Goal: Transaction & Acquisition: Obtain resource

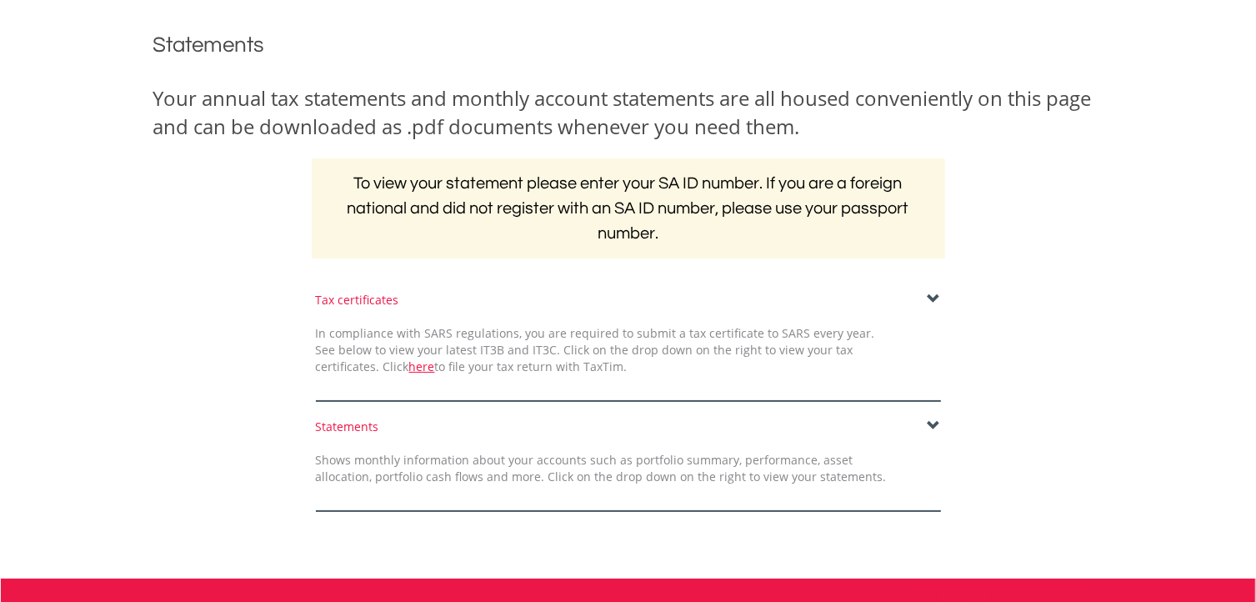
scroll to position [198, 0]
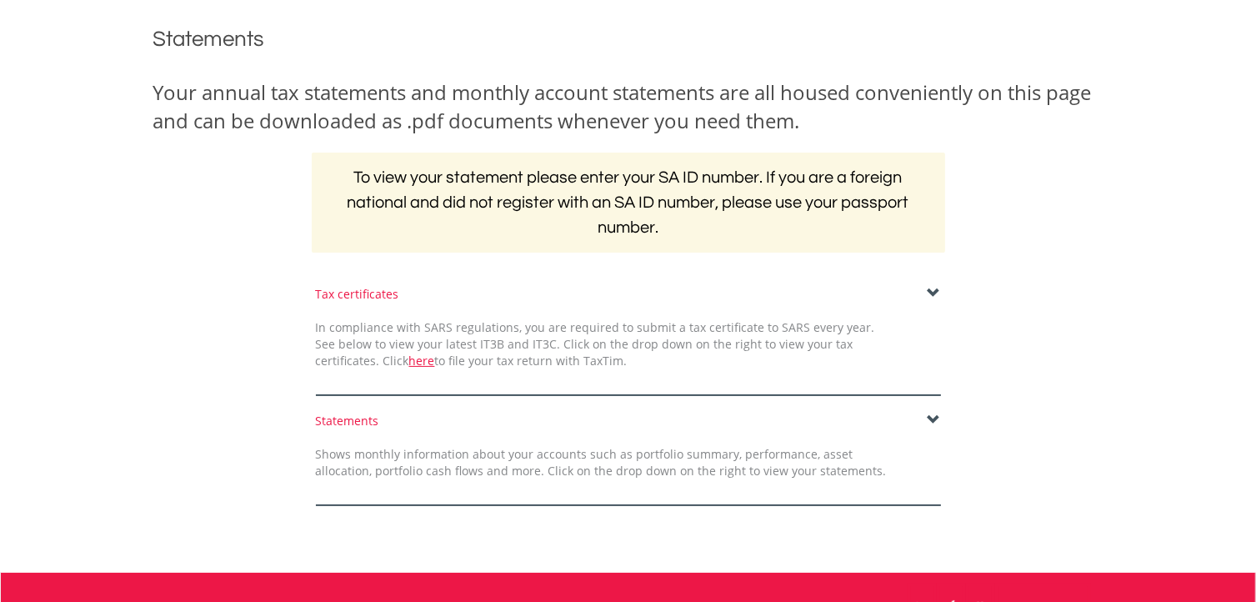
click at [938, 417] on span at bounding box center [934, 419] width 13 height 13
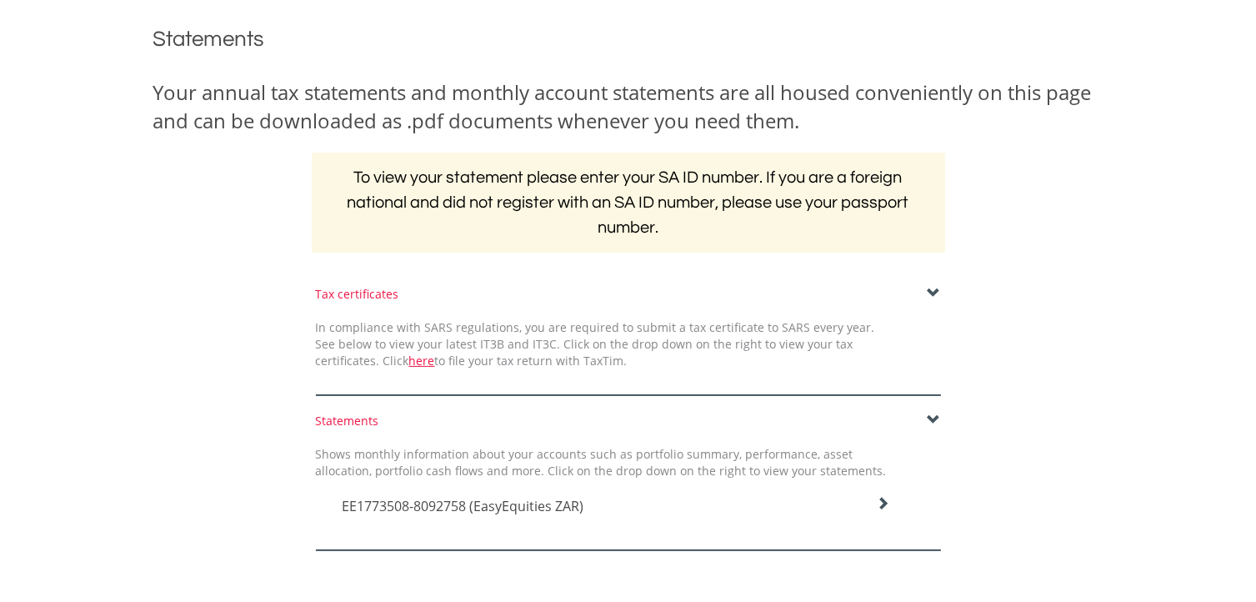
click at [878, 506] on icon at bounding box center [882, 503] width 13 height 13
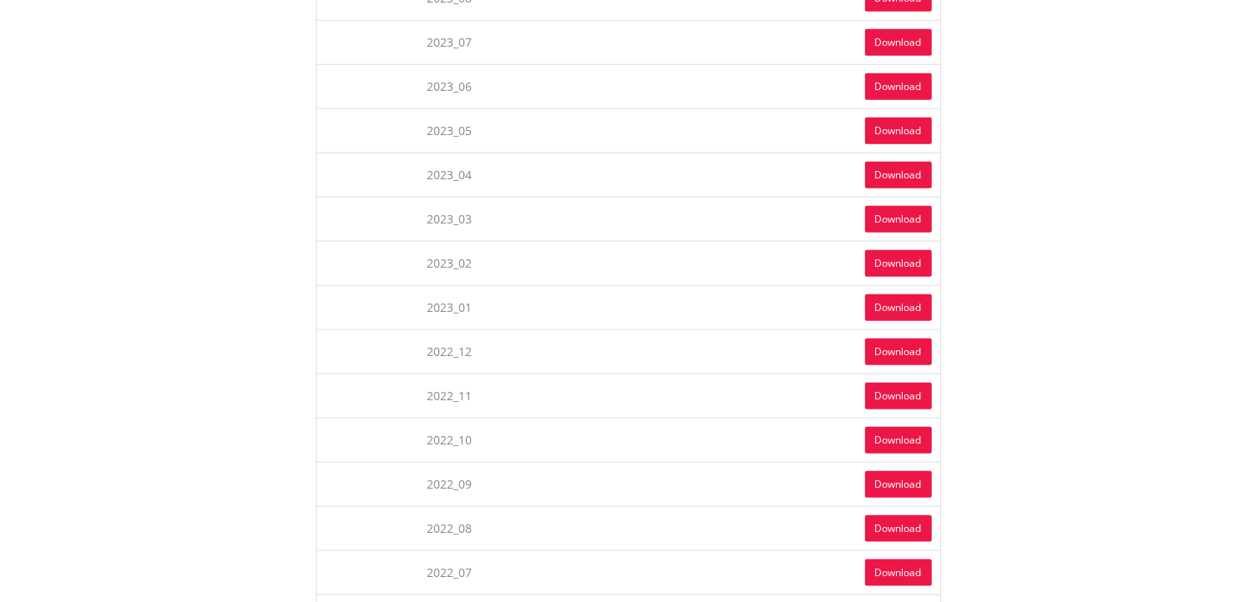
scroll to position [1803, 0]
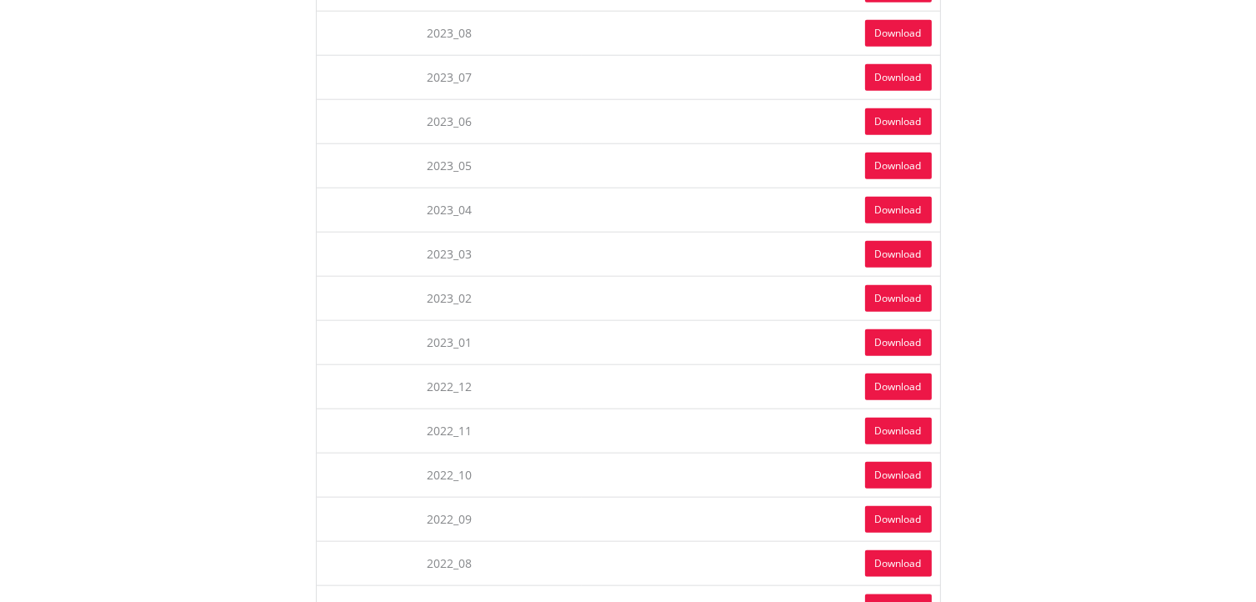
click at [893, 329] on link "Download" at bounding box center [898, 342] width 67 height 27
click at [887, 285] on link "Download" at bounding box center [898, 298] width 67 height 27
click at [901, 241] on link "Download" at bounding box center [898, 254] width 67 height 27
click at [890, 197] on link "Download" at bounding box center [898, 210] width 67 height 27
click at [891, 153] on link "Download" at bounding box center [898, 166] width 67 height 27
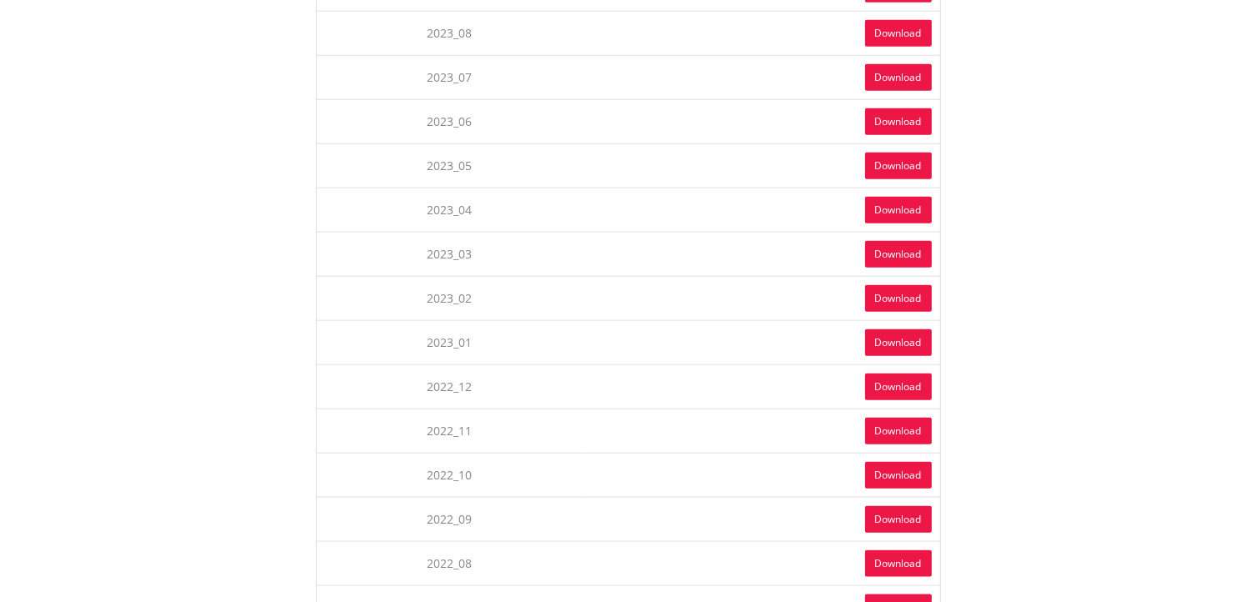
click at [876, 108] on link "Download" at bounding box center [898, 121] width 67 height 27
click at [892, 64] on link "Download" at bounding box center [898, 77] width 67 height 27
click at [901, 20] on link "Download" at bounding box center [898, 33] width 67 height 27
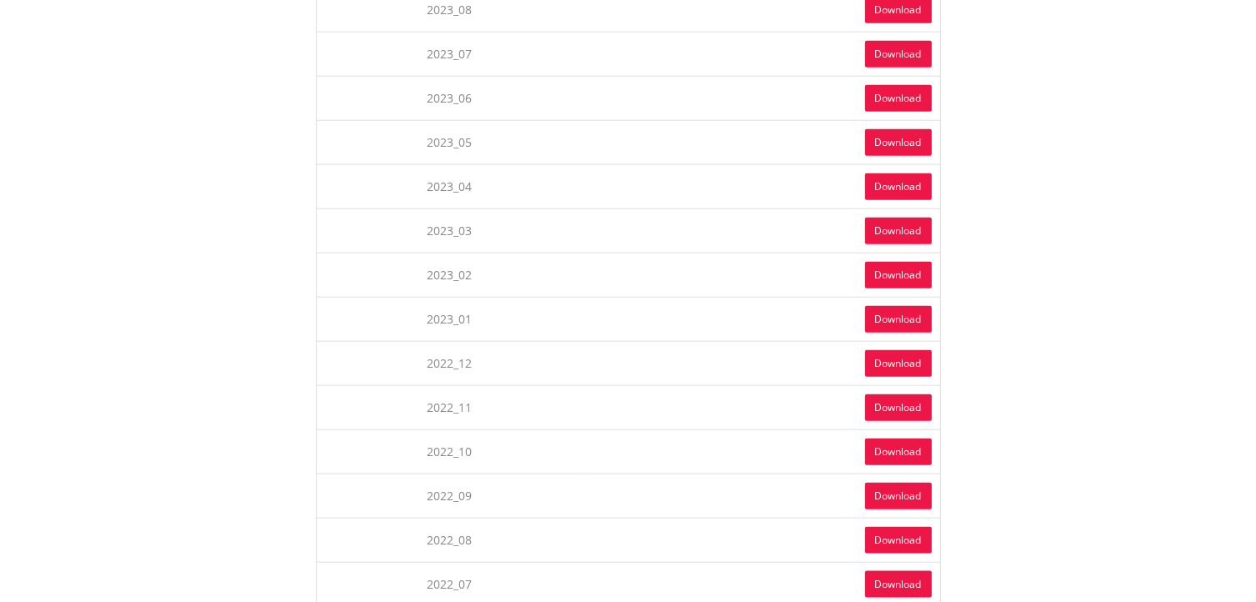
scroll to position [1834, 0]
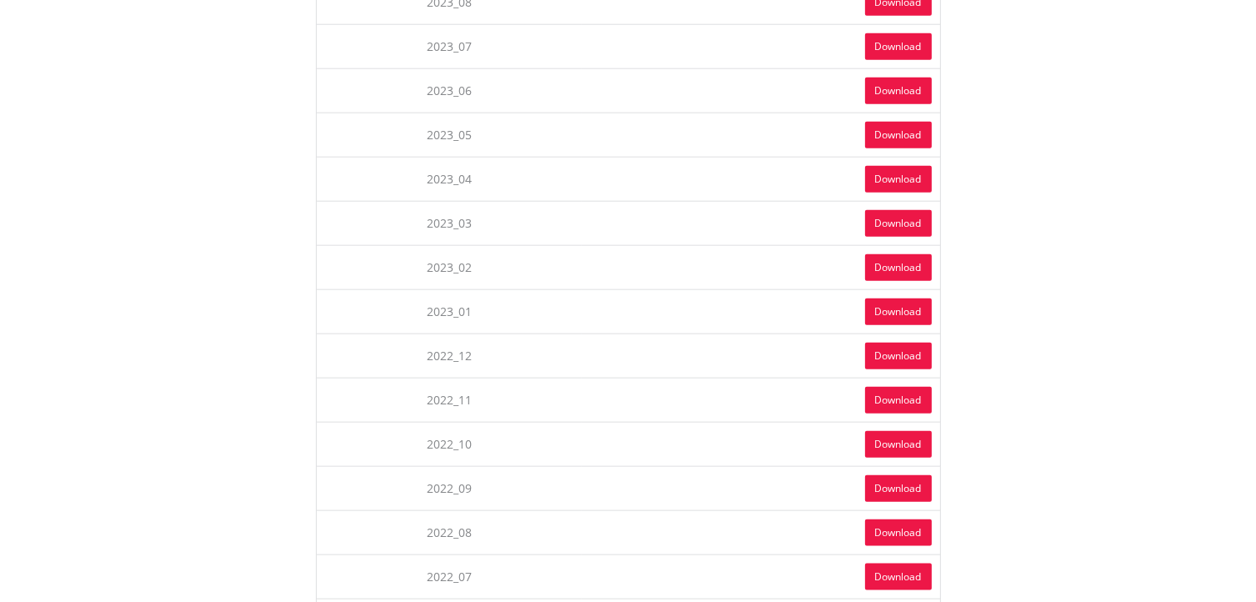
click at [865, 475] on link "Download" at bounding box center [898, 488] width 67 height 27
click at [889, 431] on link "Download" at bounding box center [898, 444] width 67 height 27
click at [899, 387] on link "Download" at bounding box center [898, 400] width 67 height 27
click at [900, 343] on link "Download" at bounding box center [898, 356] width 67 height 27
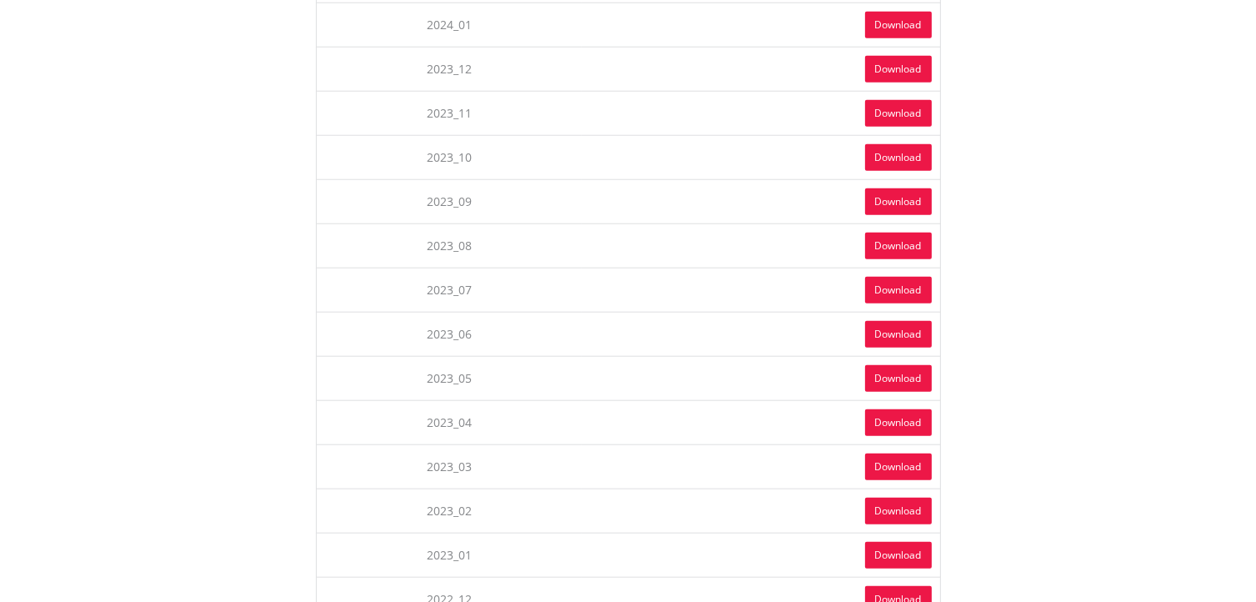
scroll to position [1501, 0]
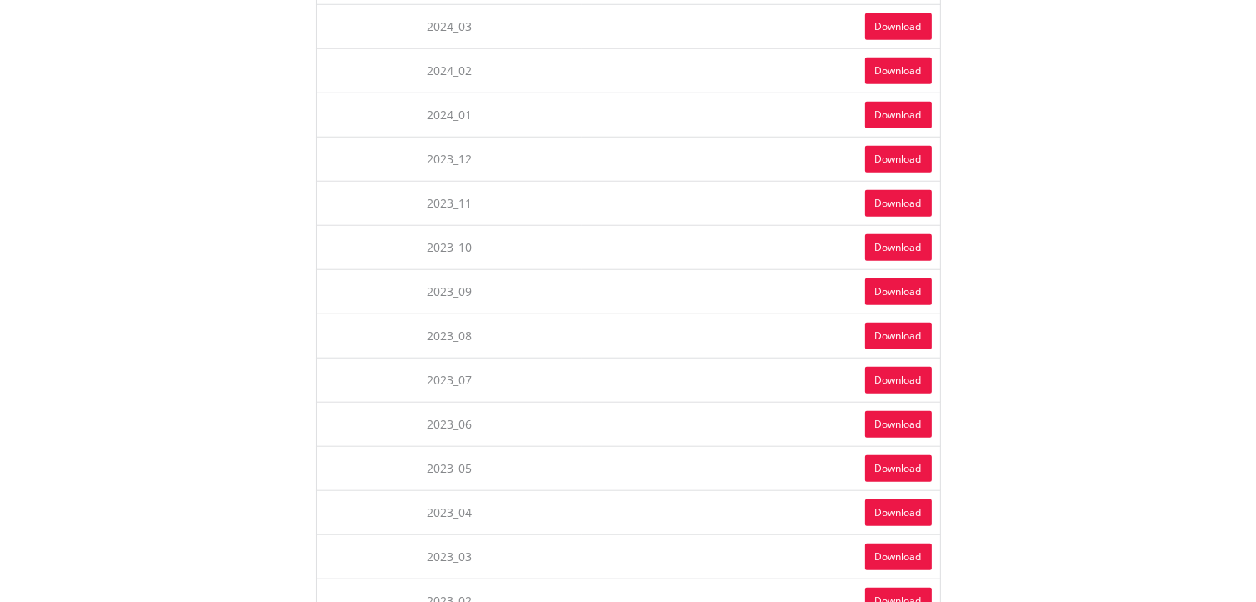
click at [81, 318] on body "My Investments Invest Now New Listings Sell My Recurring Investments Pending Or…" at bounding box center [628, 8] width 1256 height 3018
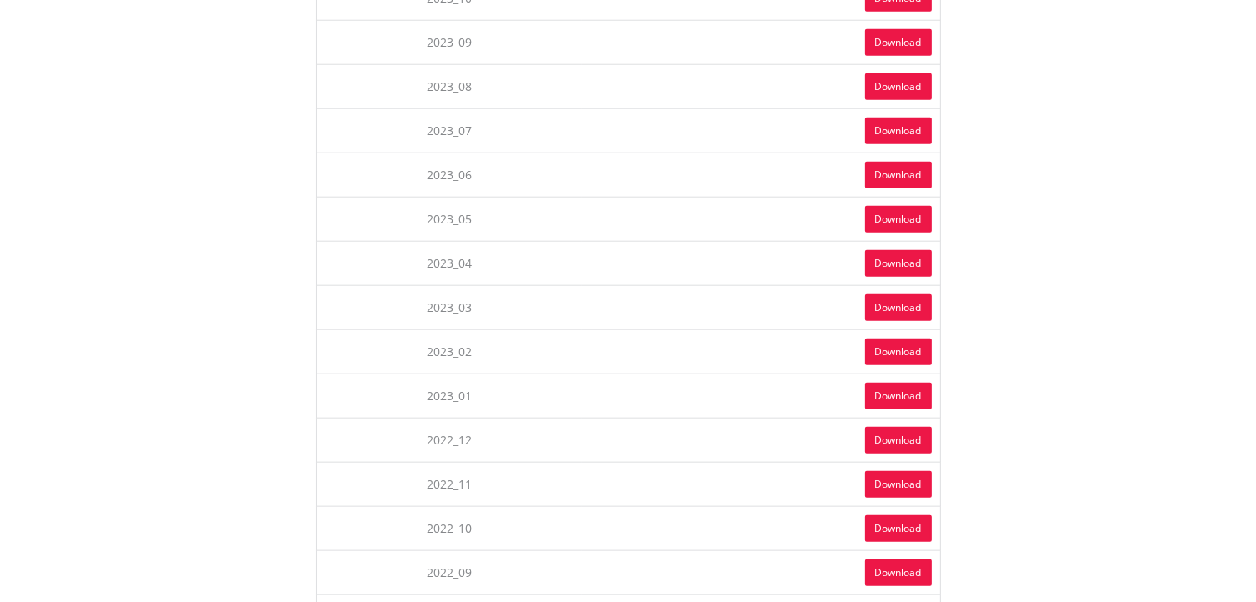
scroll to position [1687, 0]
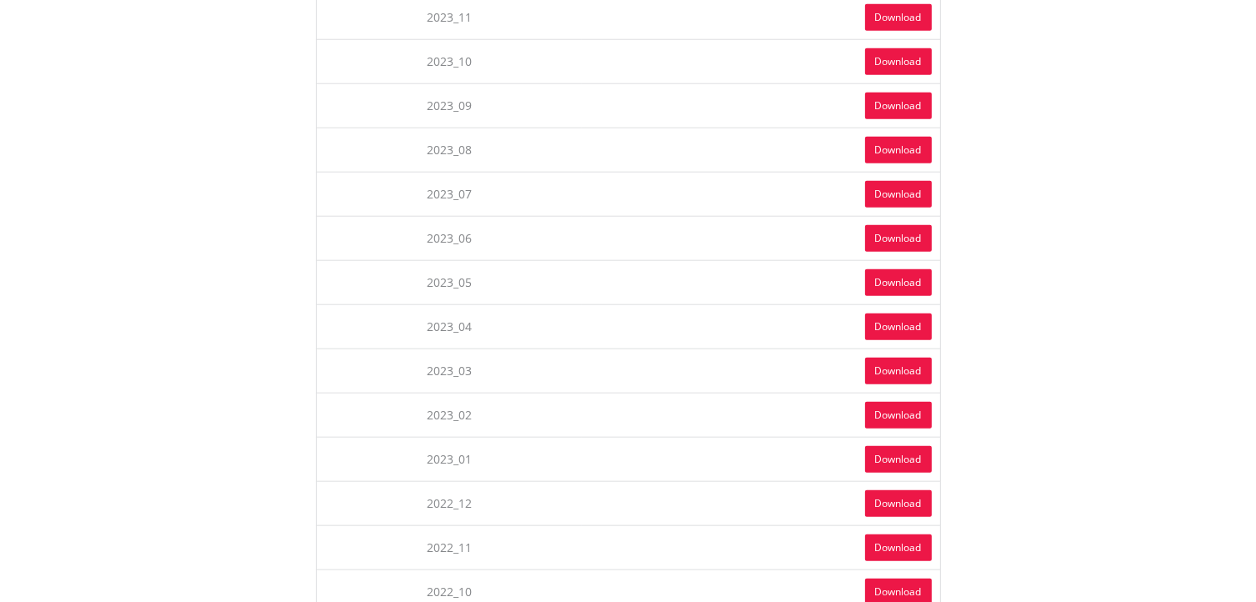
click at [903, 446] on link "Download" at bounding box center [898, 459] width 67 height 27
click at [887, 402] on link "Download" at bounding box center [898, 415] width 67 height 27
click at [888, 358] on link "Download" at bounding box center [898, 371] width 67 height 27
click at [888, 313] on link "Download" at bounding box center [898, 326] width 67 height 27
click at [894, 269] on link "Download" at bounding box center [898, 282] width 67 height 27
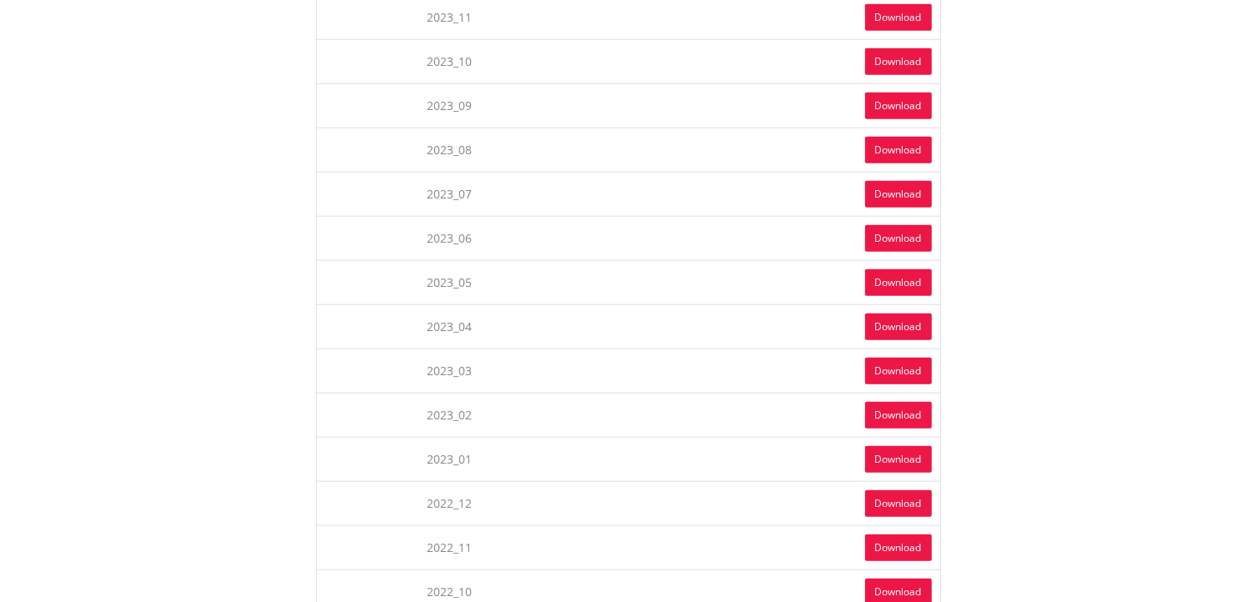
click at [890, 225] on link "Download" at bounding box center [898, 238] width 67 height 27
click at [877, 181] on link "Download" at bounding box center [898, 194] width 67 height 27
click at [896, 137] on link "Download" at bounding box center [898, 150] width 67 height 27
click at [896, 93] on link "Download" at bounding box center [898, 106] width 67 height 27
click at [896, 48] on link "Download" at bounding box center [898, 61] width 67 height 27
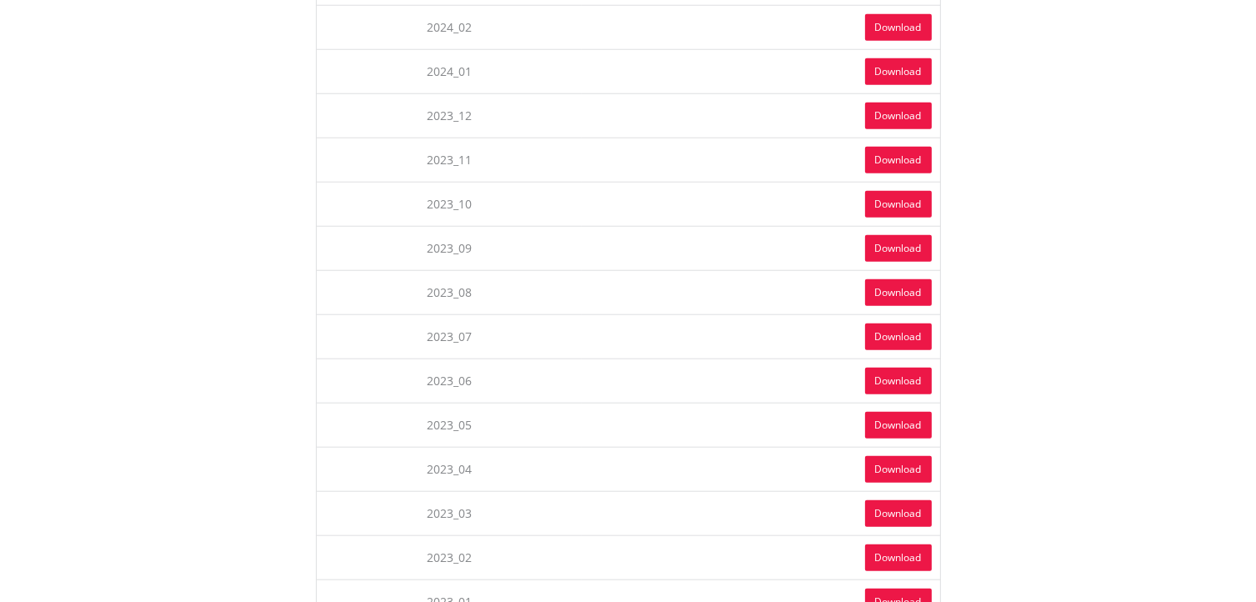
scroll to position [1527, 0]
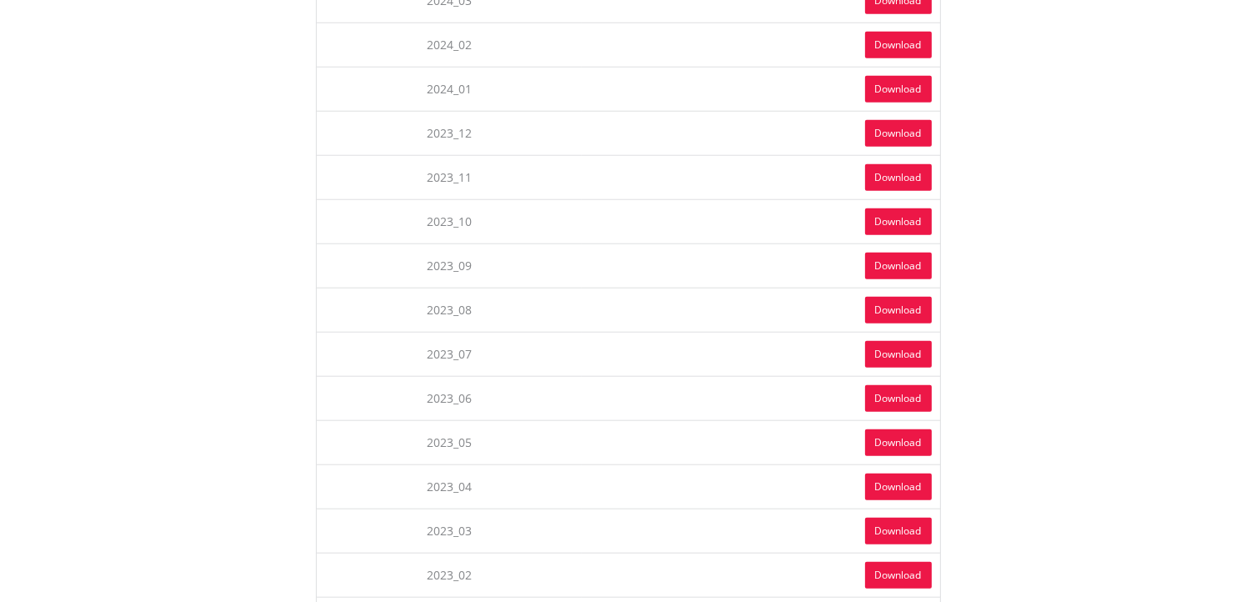
click at [913, 164] on link "Download" at bounding box center [898, 177] width 67 height 27
click at [908, 120] on link "Download" at bounding box center [898, 133] width 67 height 27
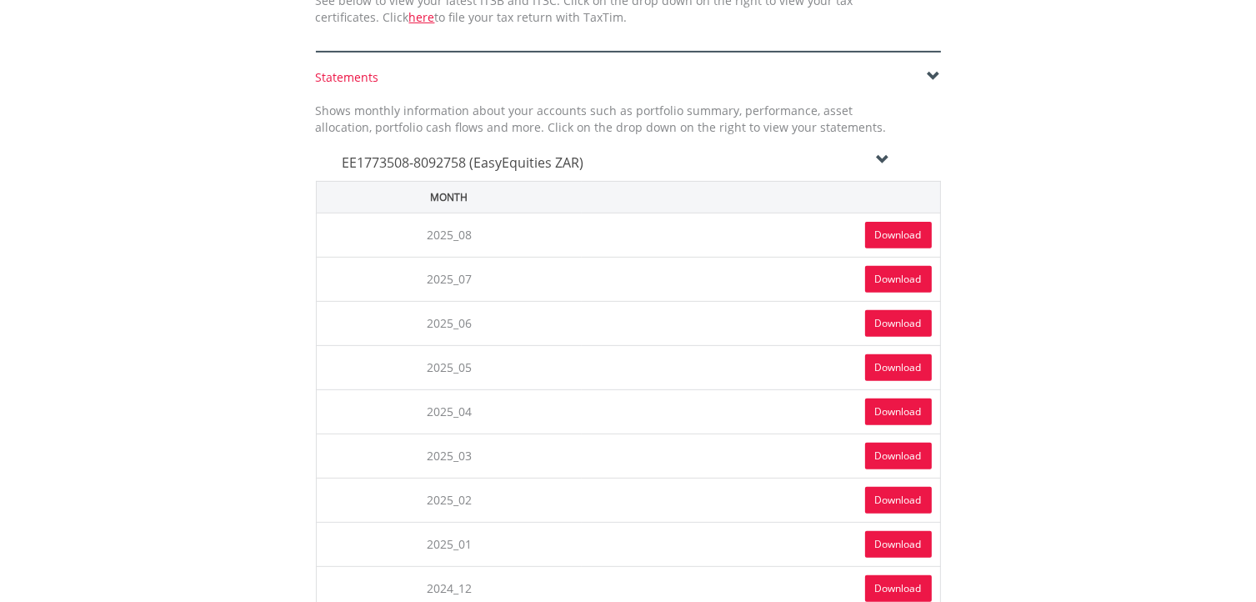
scroll to position [521, 0]
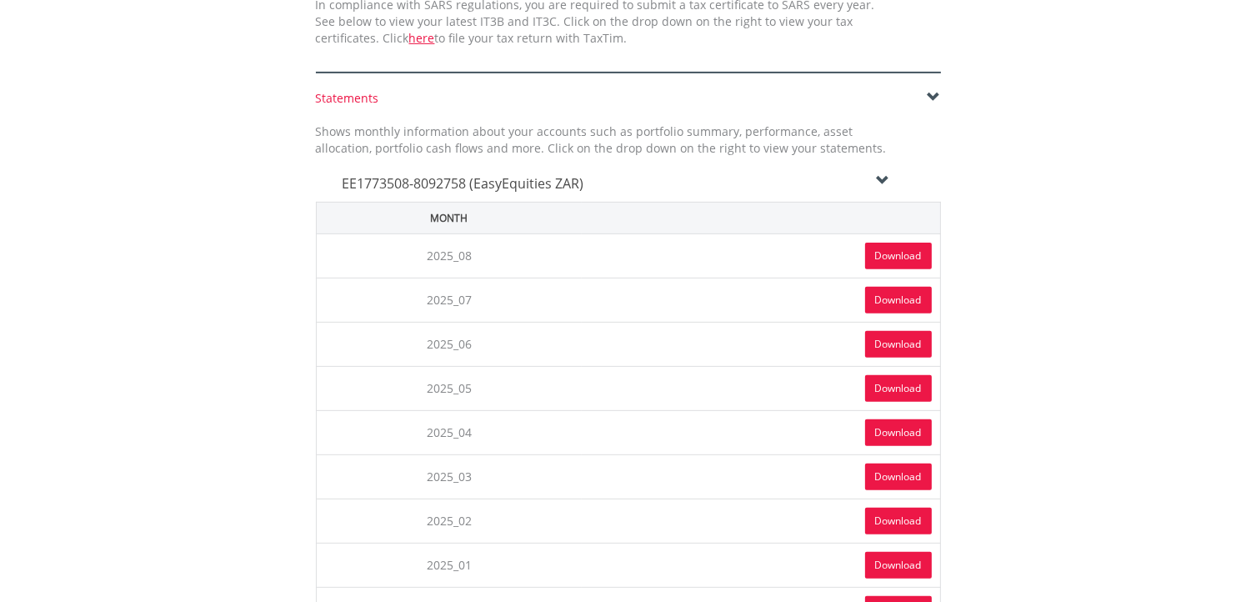
click at [879, 174] on icon at bounding box center [882, 180] width 13 height 13
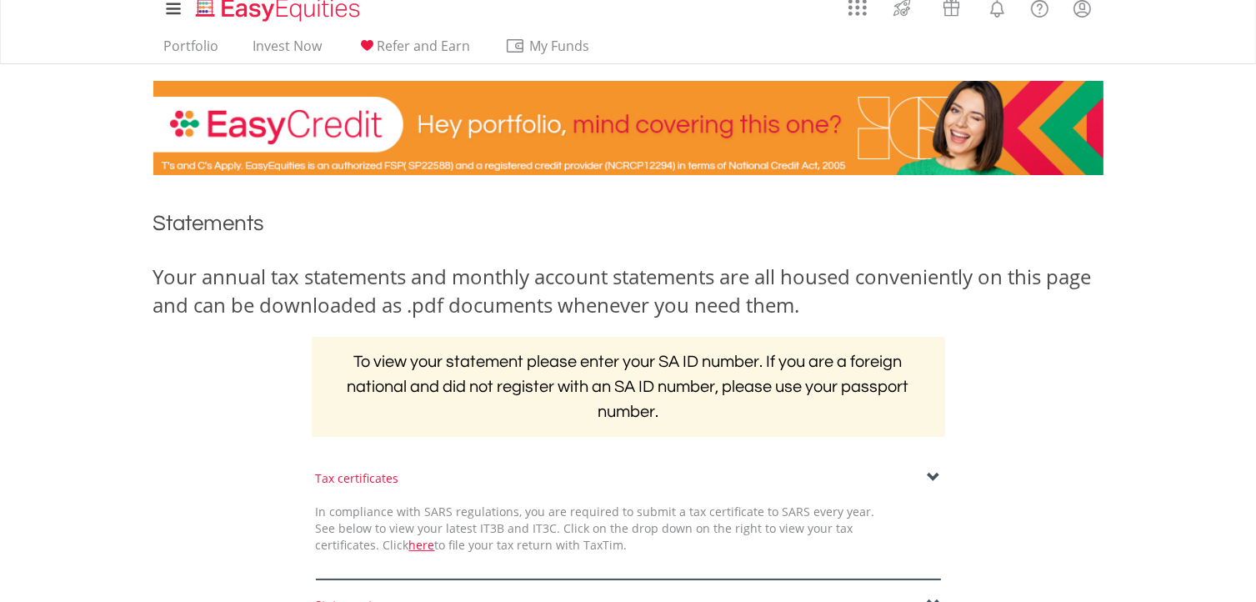
scroll to position [0, 0]
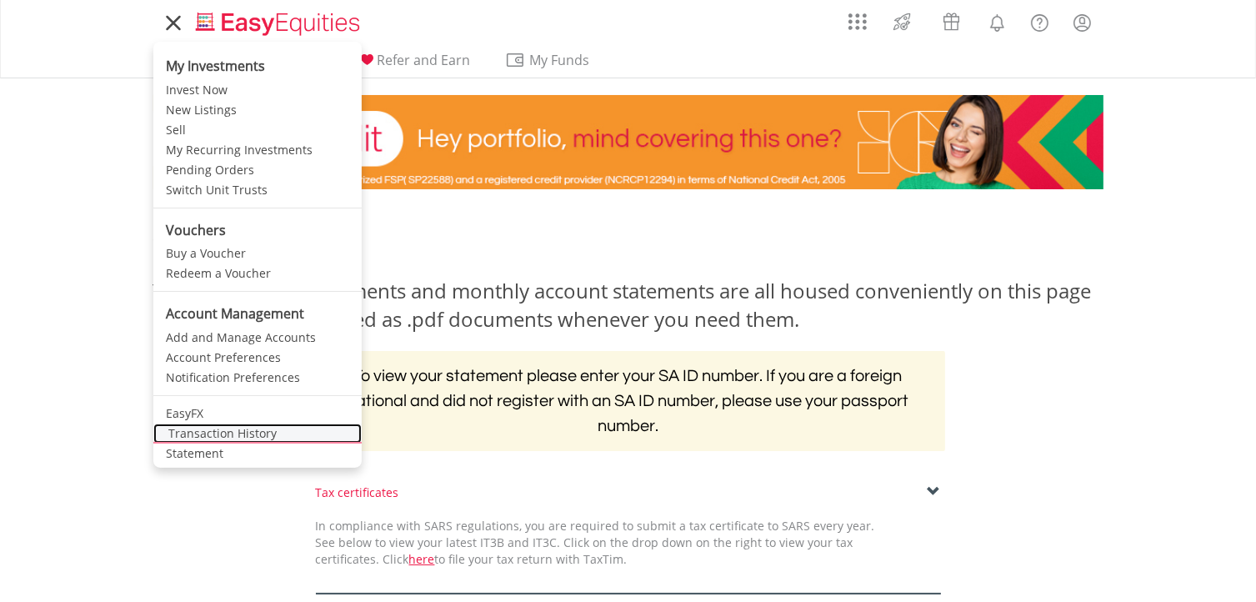
click at [215, 434] on link "Transaction History" at bounding box center [257, 433] width 208 height 20
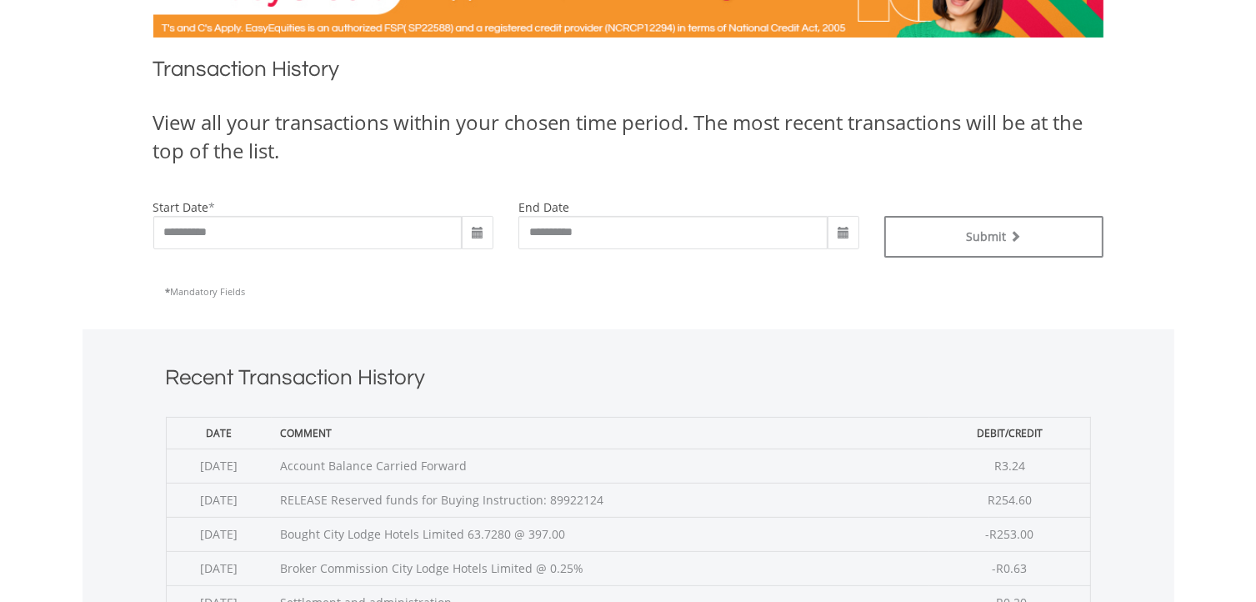
scroll to position [304, 0]
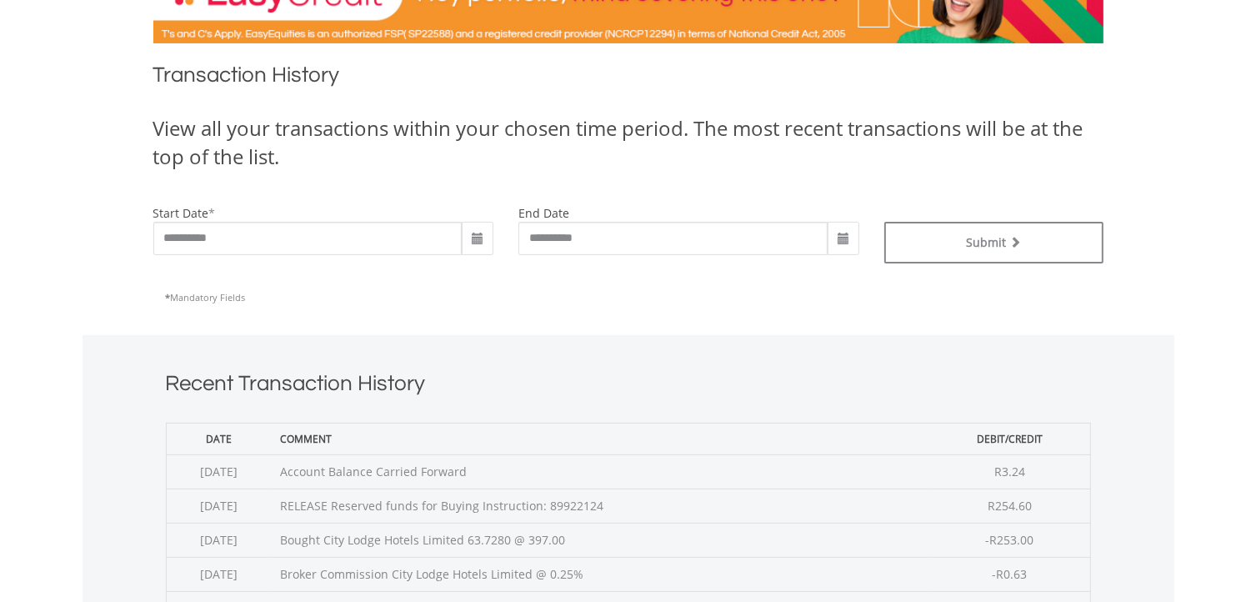
click at [476, 238] on span at bounding box center [477, 239] width 13 height 13
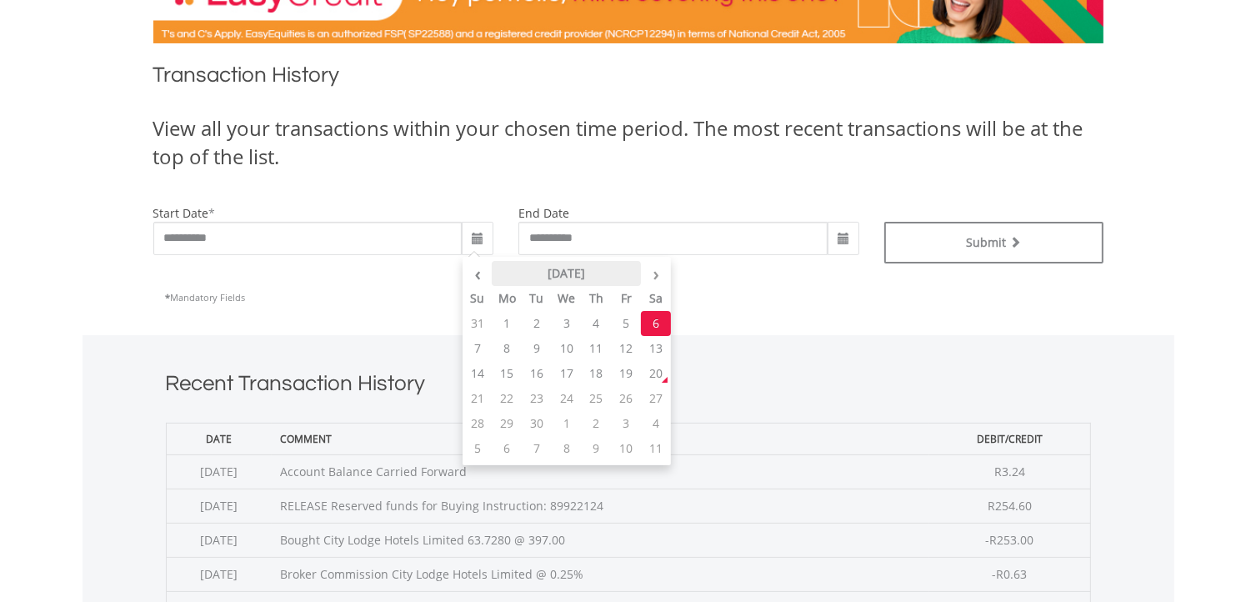
click at [608, 274] on th "September 2025" at bounding box center [566, 273] width 149 height 25
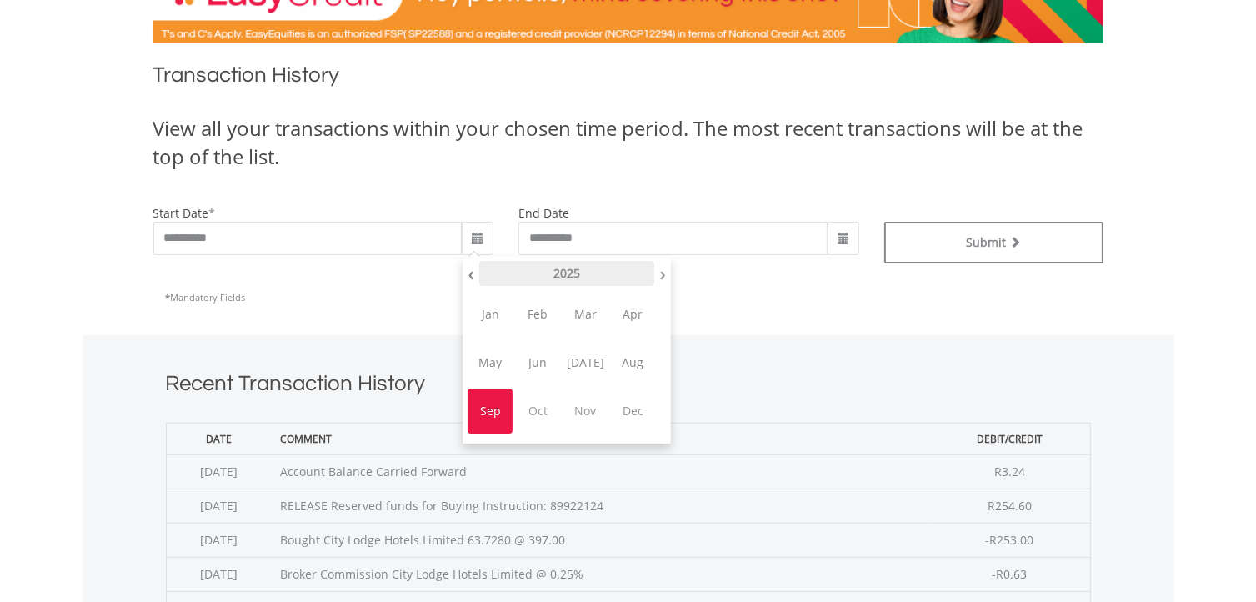
click at [574, 276] on th "2025" at bounding box center [566, 273] width 175 height 25
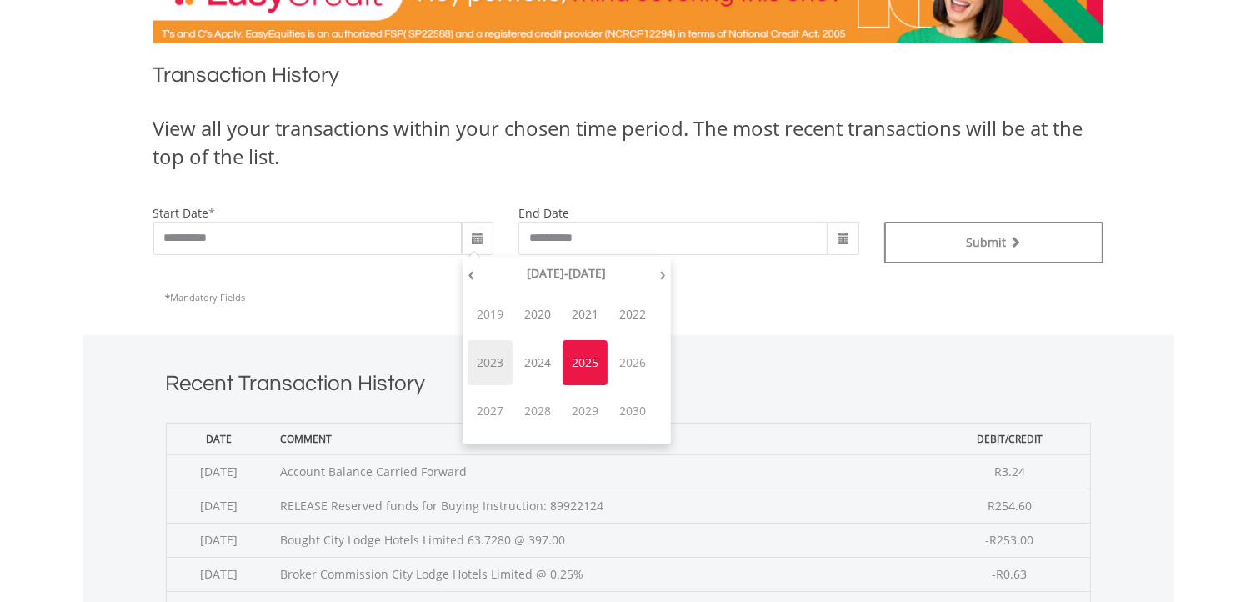
click at [487, 362] on span "2023" at bounding box center [490, 362] width 45 height 45
click at [487, 315] on span "Jan" at bounding box center [490, 314] width 45 height 45
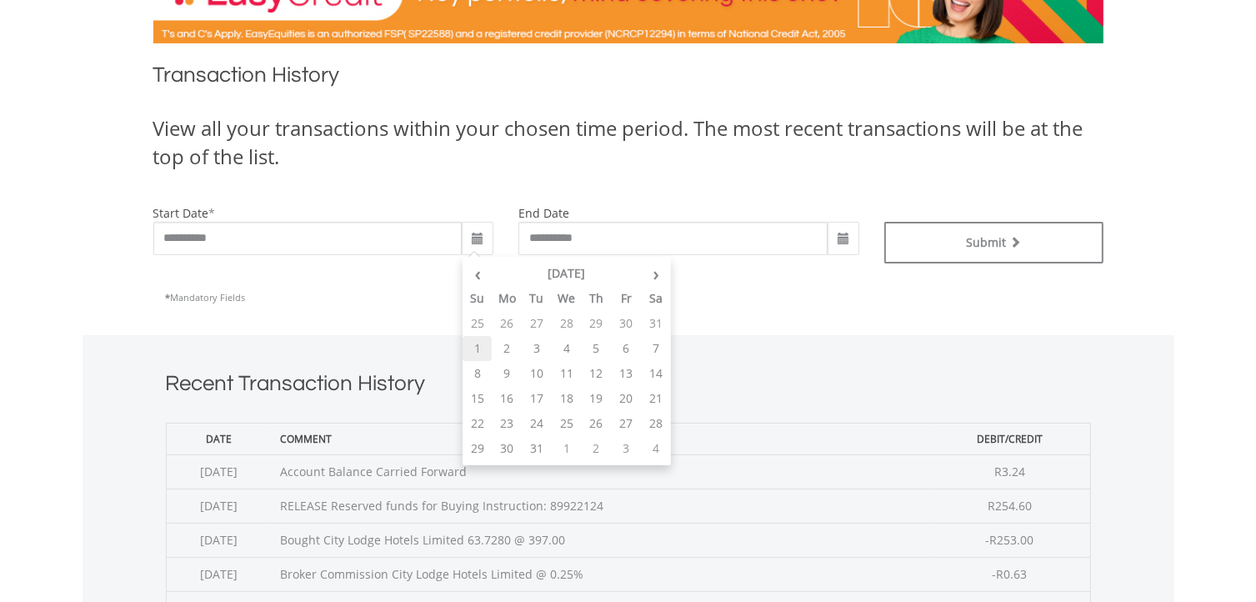
click at [478, 346] on td "1" at bounding box center [478, 348] width 30 height 25
type input "**********"
click at [840, 236] on span at bounding box center [843, 239] width 13 height 13
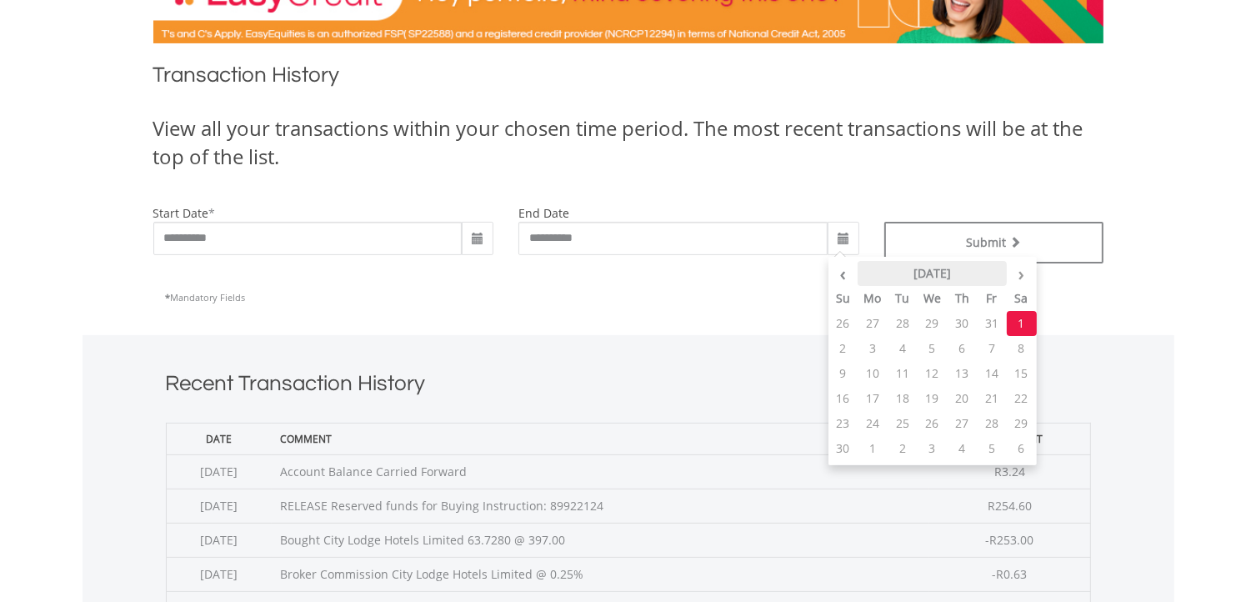
click at [957, 268] on th "April 2023" at bounding box center [932, 273] width 149 height 25
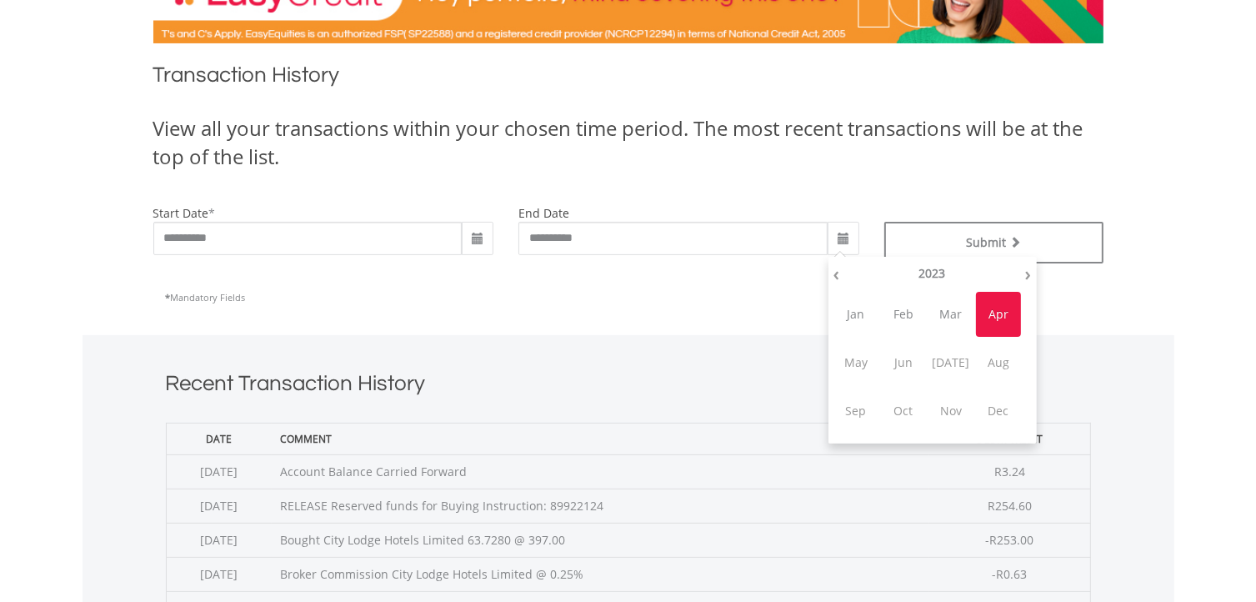
click at [993, 418] on span "Dec" at bounding box center [998, 410] width 45 height 45
click at [1003, 408] on span "Dec" at bounding box center [998, 410] width 45 height 45
click at [1003, 364] on span "Aug" at bounding box center [998, 362] width 45 height 45
click at [687, 291] on div "* Mandatory Fields" at bounding box center [628, 297] width 925 height 43
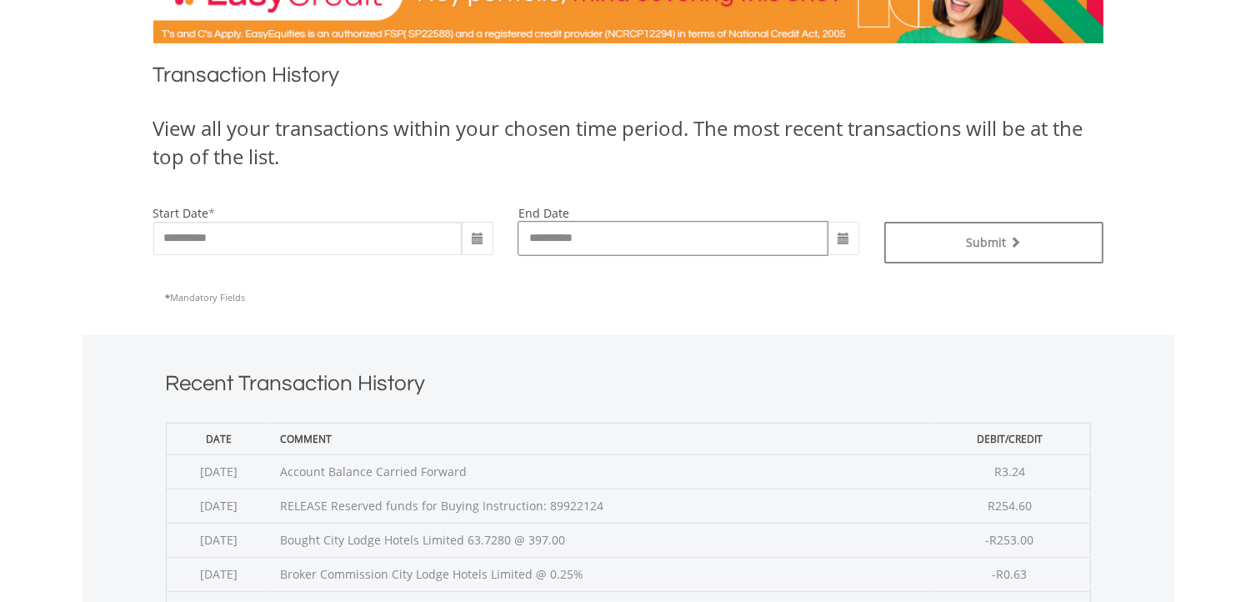
click at [652, 229] on input "**********" at bounding box center [672, 238] width 309 height 33
type input "**********"
click at [703, 287] on div "* Mandatory Fields" at bounding box center [628, 297] width 925 height 43
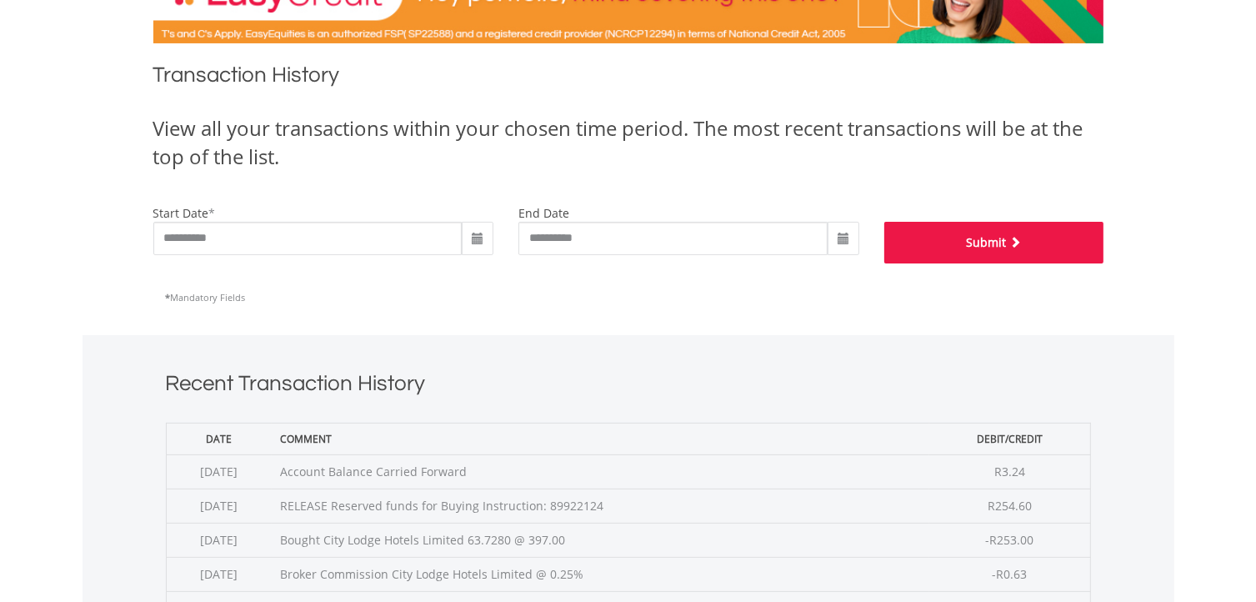
click at [1013, 236] on span "submit" at bounding box center [1013, 242] width 15 height 12
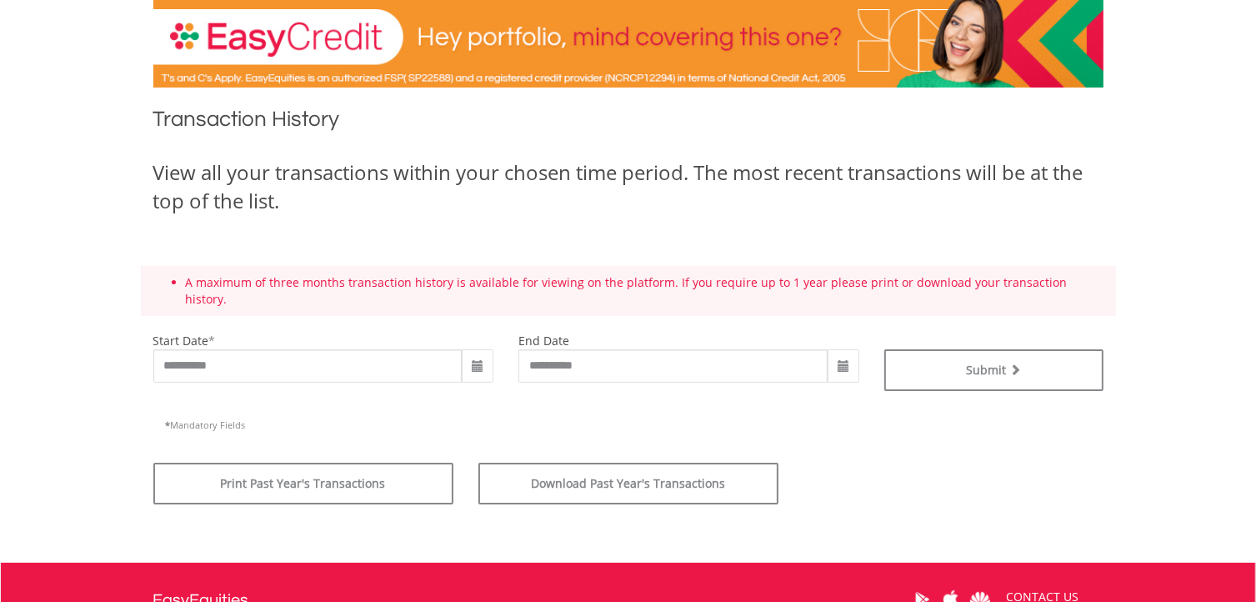
scroll to position [268, 0]
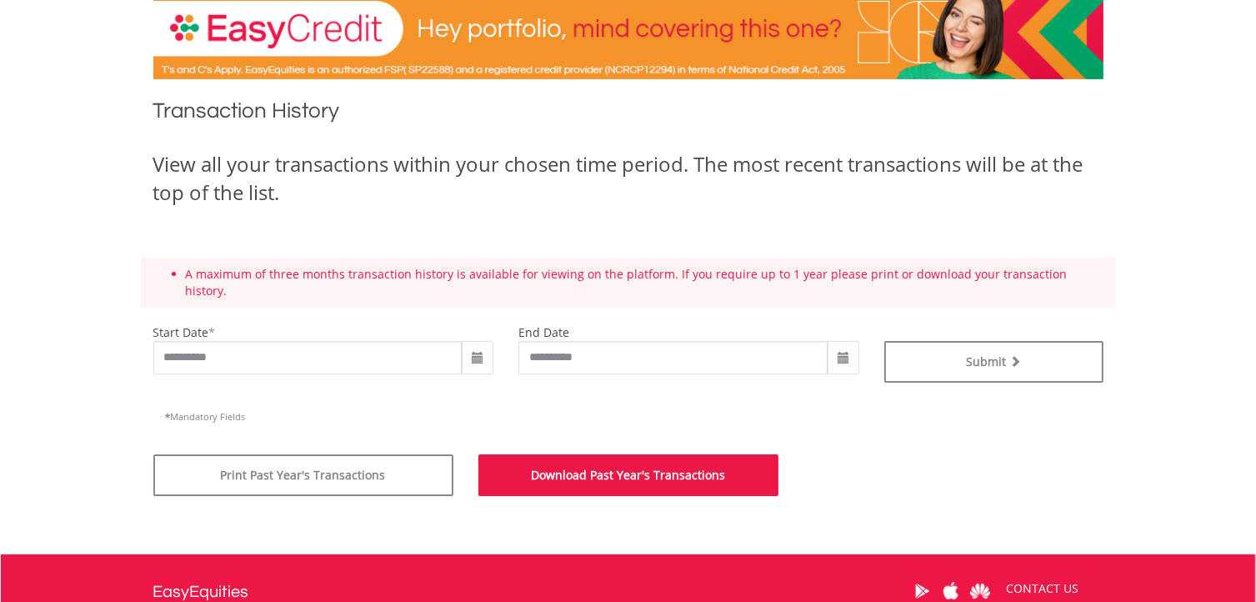
click at [572, 454] on button "Download Past Year's Transactions" at bounding box center [628, 475] width 300 height 42
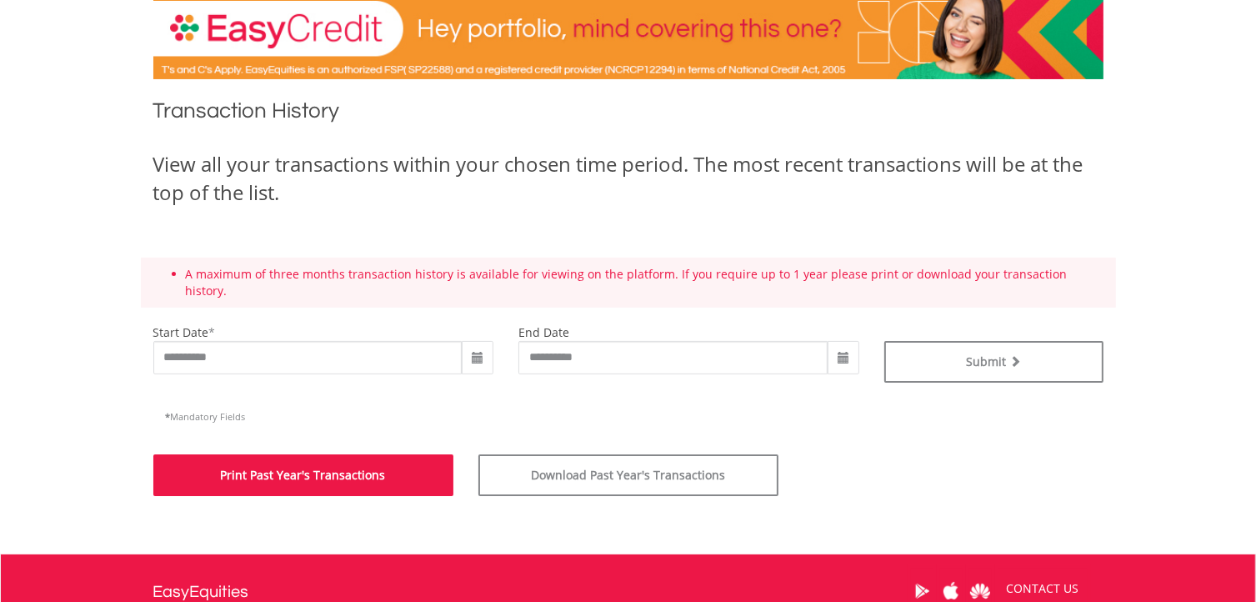
click at [336, 454] on button "Print Past Year's Transactions" at bounding box center [303, 475] width 300 height 42
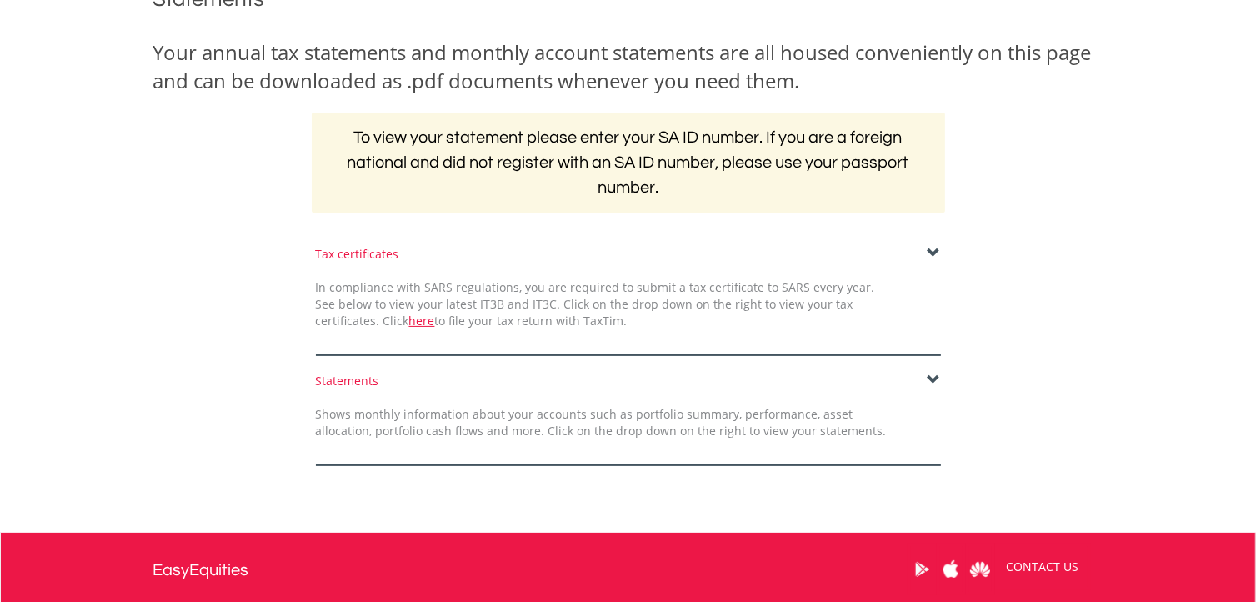
scroll to position [242, 0]
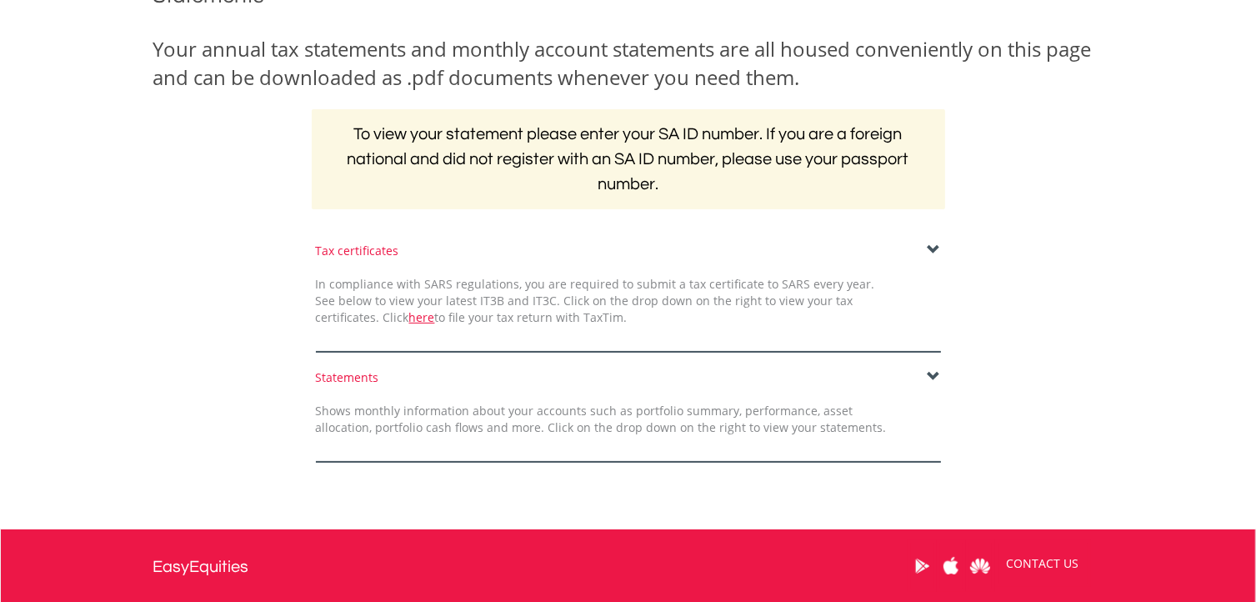
click at [928, 364] on form "Tax certificates In compliance with SARS regulations, you are required to submi…" at bounding box center [628, 353] width 950 height 220
click at [928, 376] on span at bounding box center [934, 376] width 13 height 13
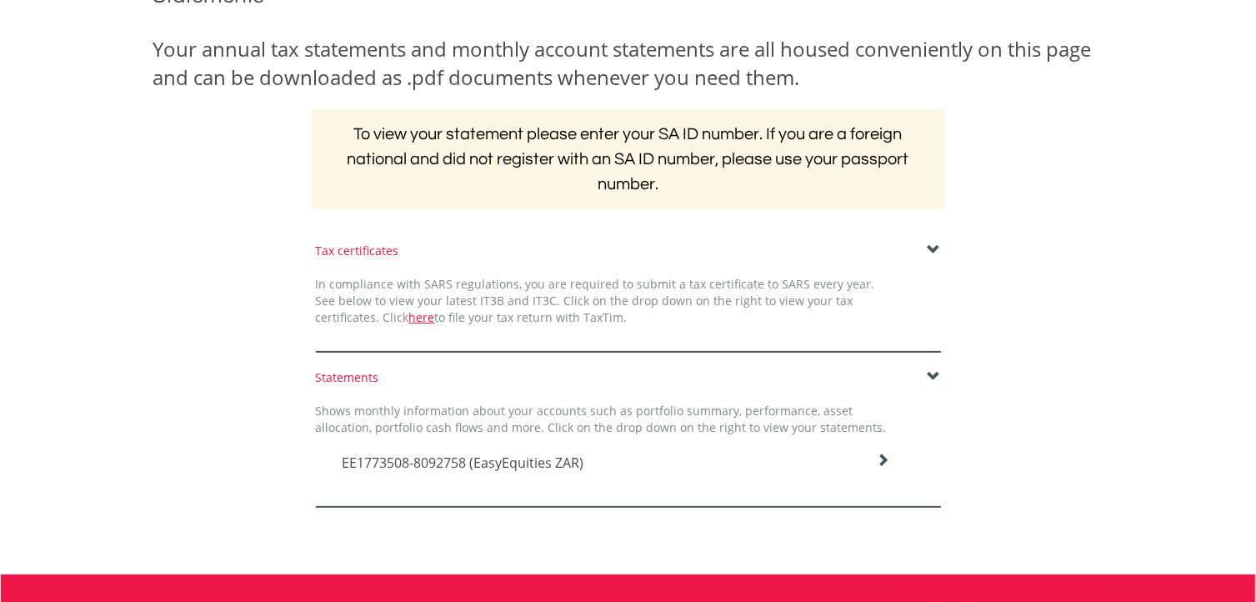
click at [887, 454] on icon at bounding box center [882, 459] width 13 height 13
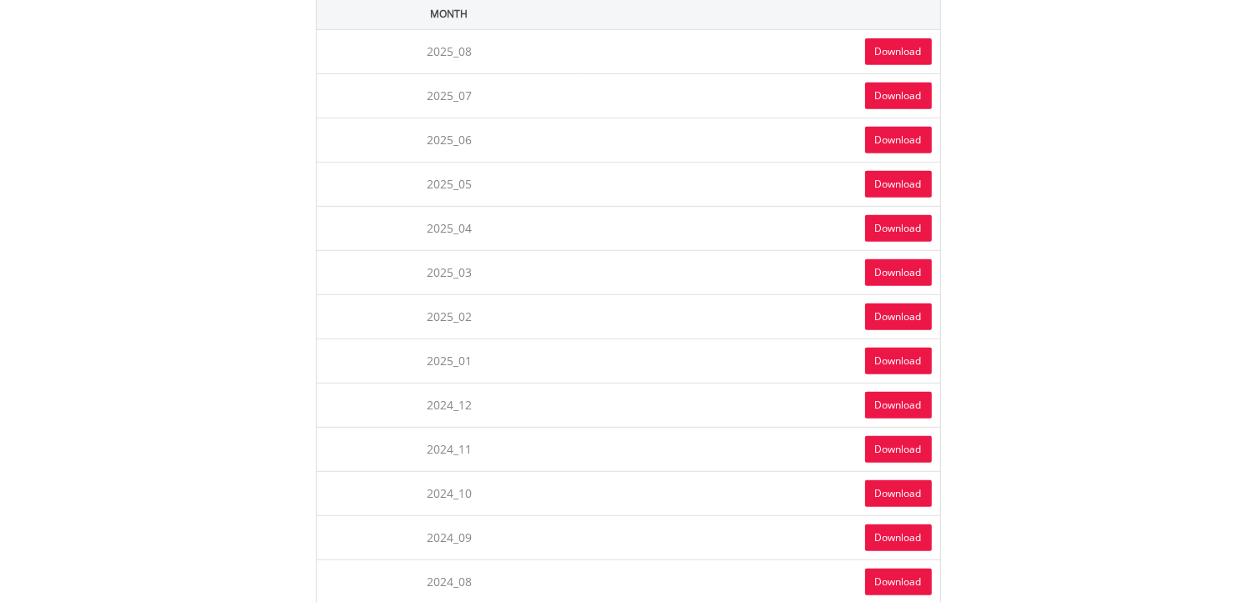
scroll to position [760, 0]
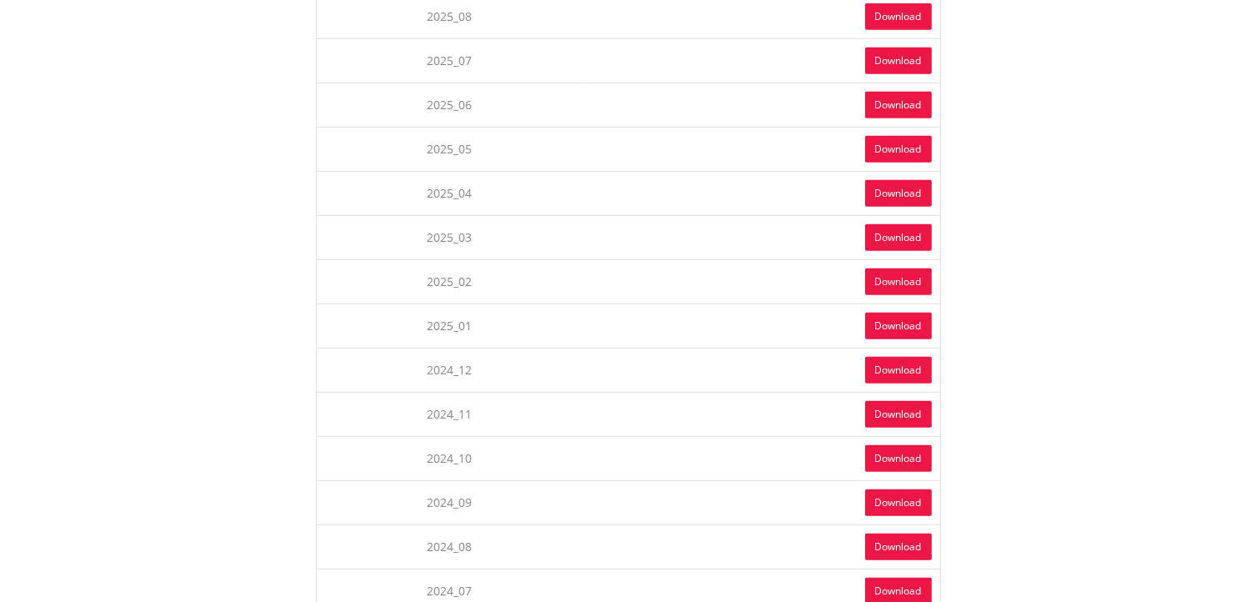
click at [890, 364] on link "Download" at bounding box center [898, 370] width 67 height 27
